Goal: Information Seeking & Learning: Learn about a topic

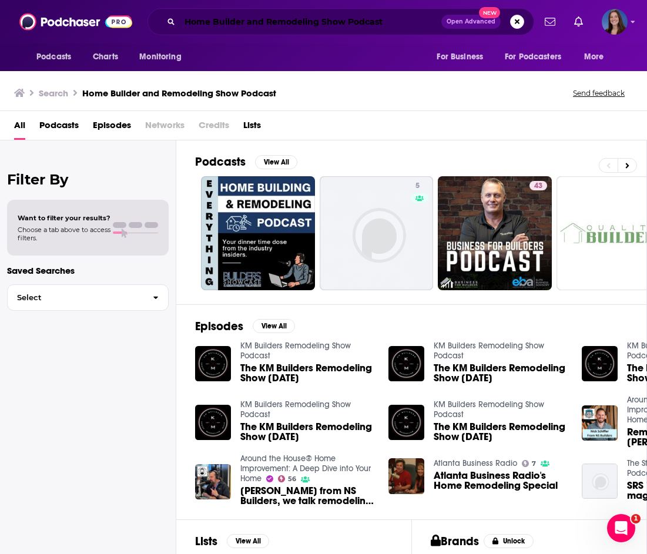
click at [217, 21] on input "Home Builder and Remodeling Show Podcast" at bounding box center [311, 21] width 262 height 19
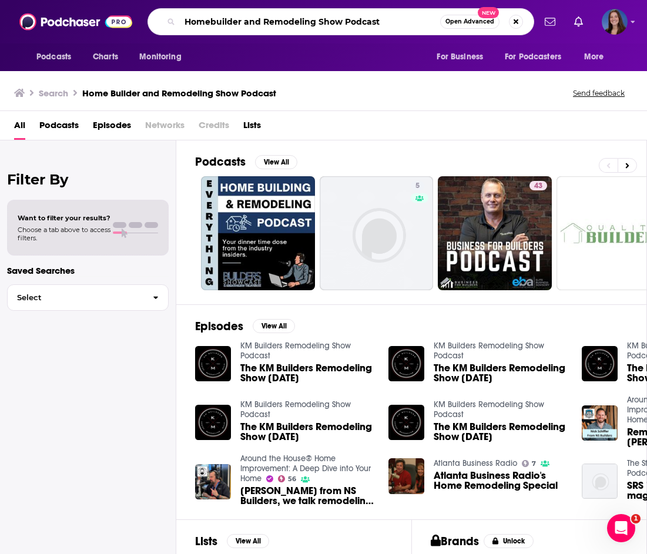
type input "Homebuilder and Remodeling Show Podcast"
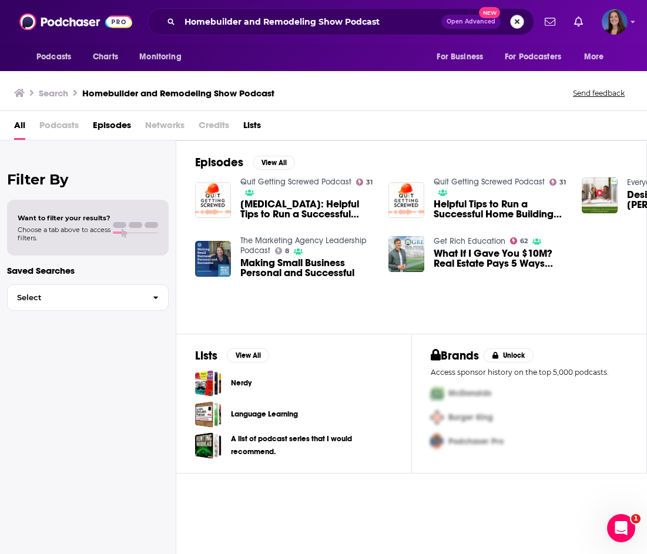
click at [521, 21] on button "Search podcasts, credits, & more..." at bounding box center [517, 22] width 14 height 14
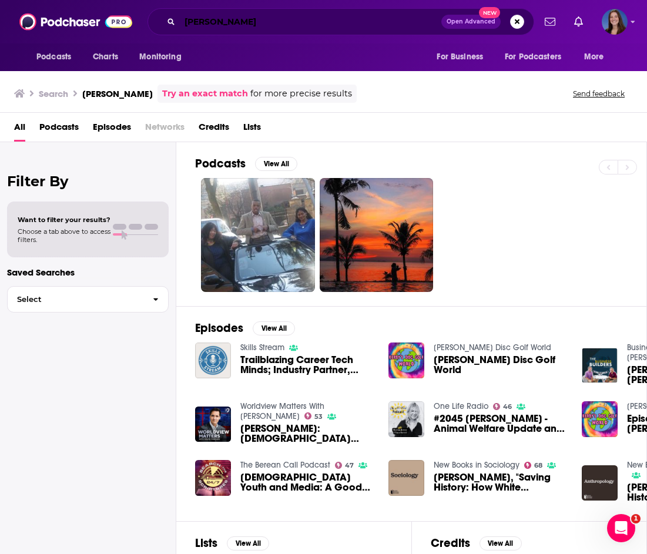
click at [264, 16] on input "[PERSON_NAME]" at bounding box center [311, 21] width 262 height 19
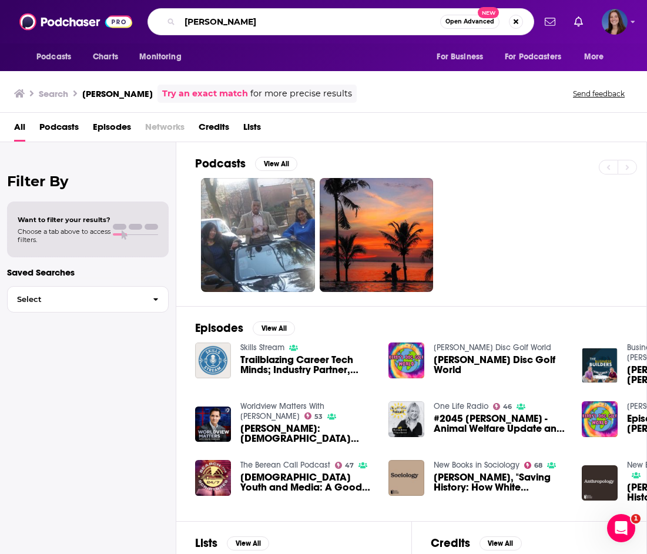
paste input "Home Builder and Remodeling Show Podcast"
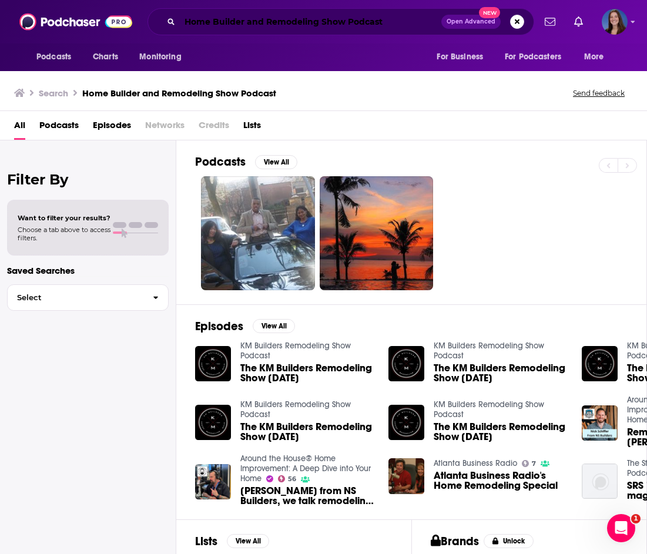
click at [364, 24] on input "Home Builder and Remodeling Show Podcast" at bounding box center [311, 21] width 262 height 19
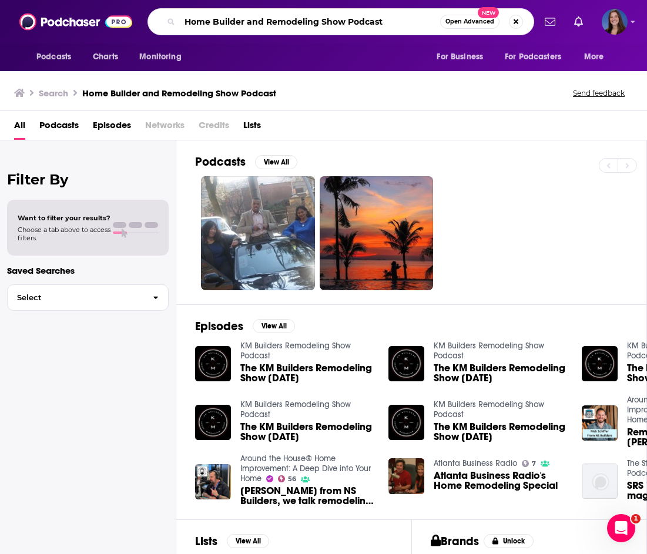
click at [364, 24] on input "Home Builder and Remodeling Show Podcast" at bounding box center [310, 21] width 260 height 19
type input "Home Builder and Remodeling Show"
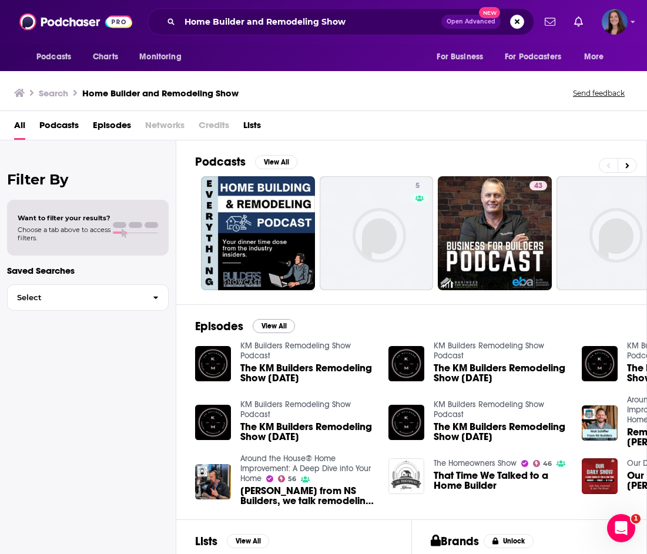
click at [284, 324] on button "View All" at bounding box center [274, 326] width 42 height 14
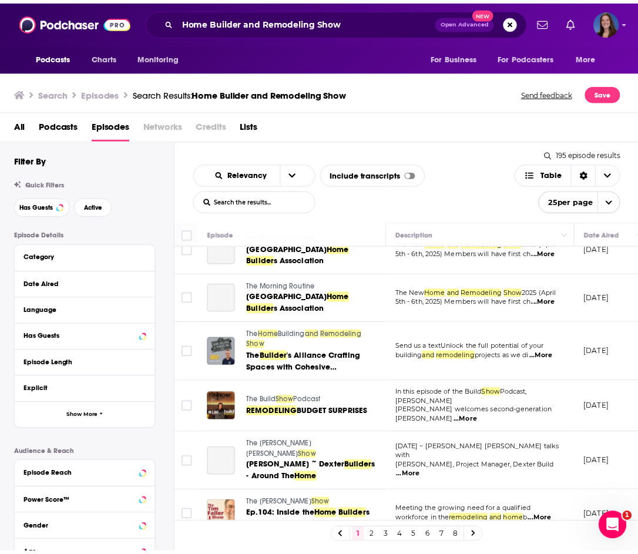
scroll to position [769, 0]
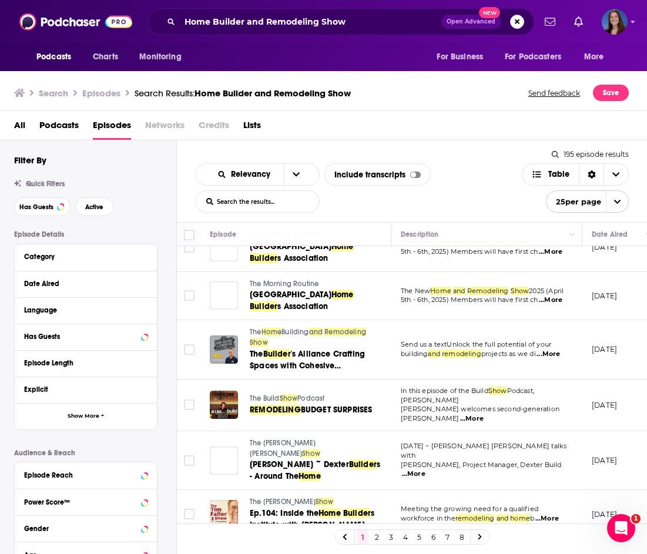
click at [314, 328] on span "and" at bounding box center [316, 332] width 14 height 8
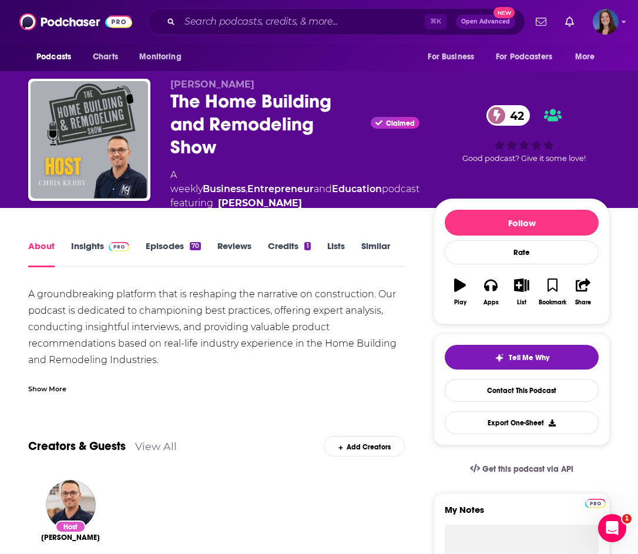
click at [100, 250] on link "Insights" at bounding box center [100, 253] width 58 height 27
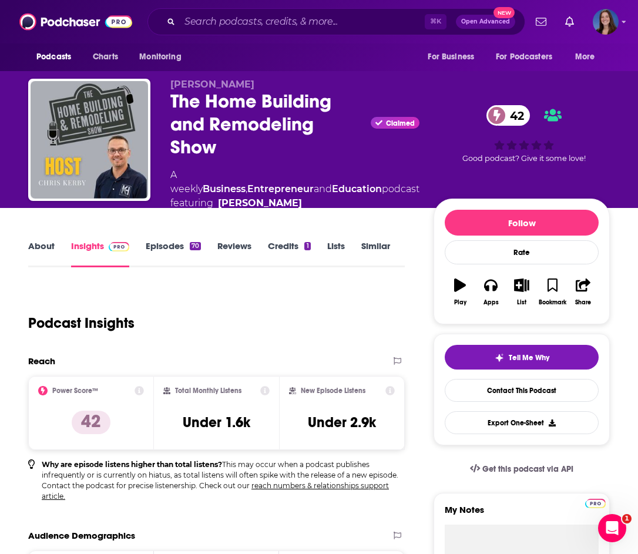
click at [176, 249] on link "Episodes 70" at bounding box center [173, 253] width 55 height 27
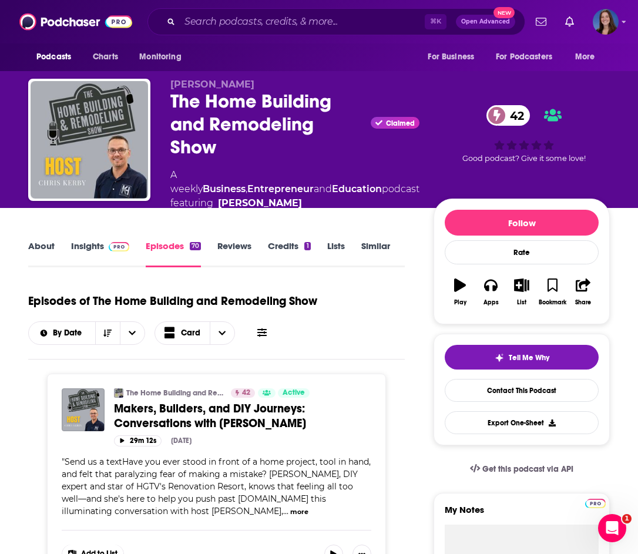
click at [99, 244] on link "Insights" at bounding box center [100, 253] width 58 height 27
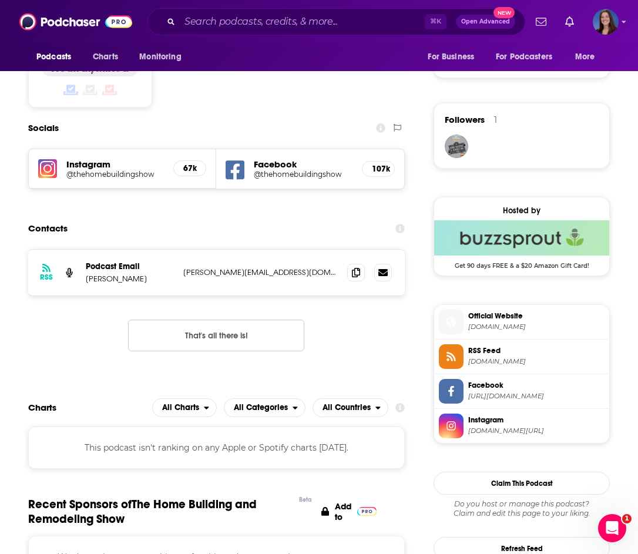
scroll to position [954, 0]
